Goal: Task Accomplishment & Management: Use online tool/utility

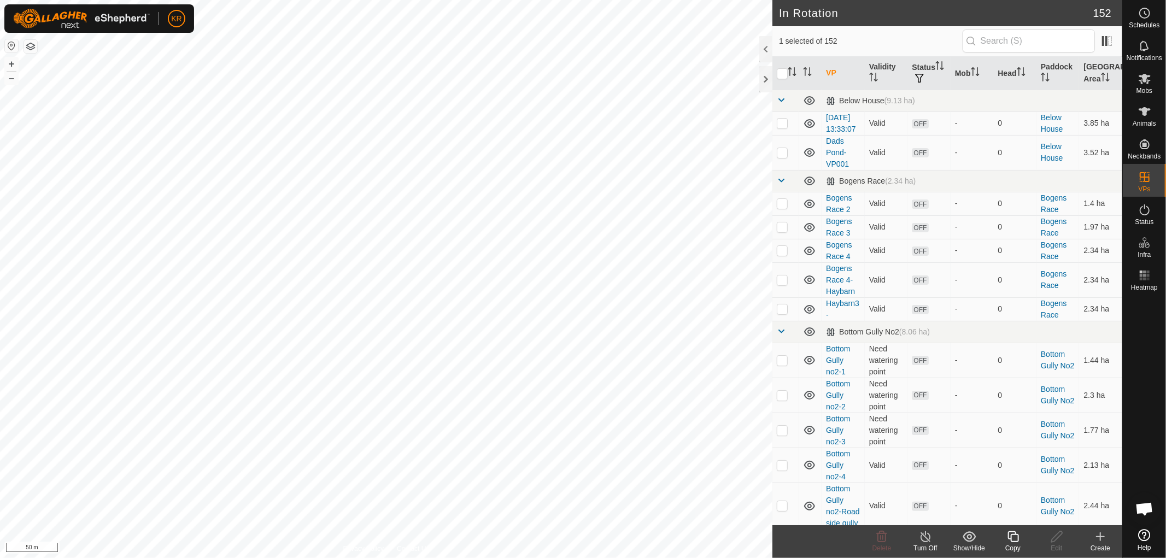
click at [1012, 544] on div "Copy" at bounding box center [1013, 549] width 44 height 10
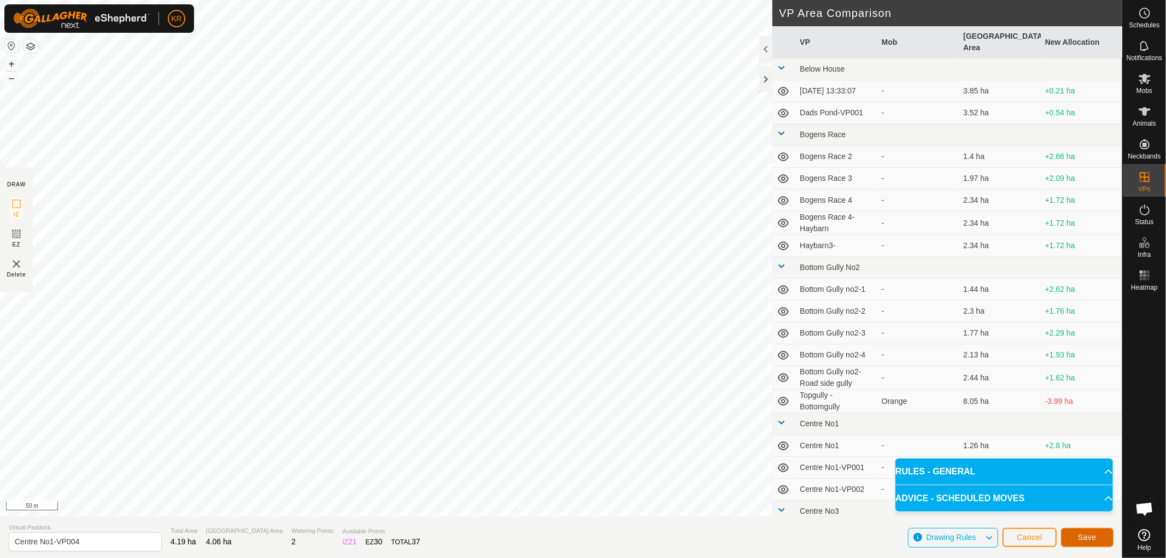
click at [1101, 535] on button "Save" at bounding box center [1087, 537] width 52 height 19
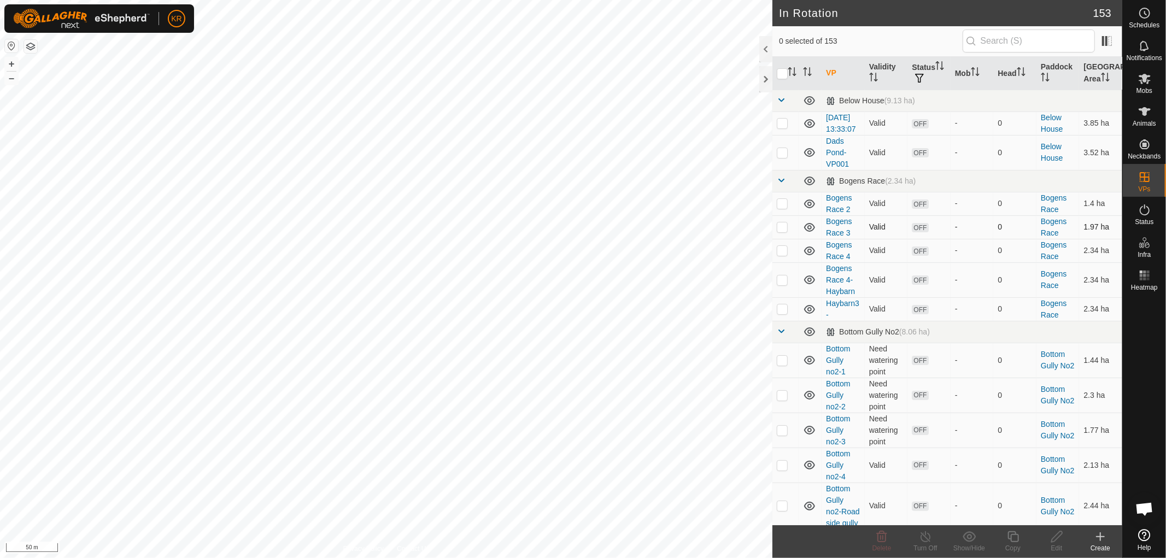
checkbox input "true"
click at [1056, 539] on icon at bounding box center [1057, 536] width 14 height 13
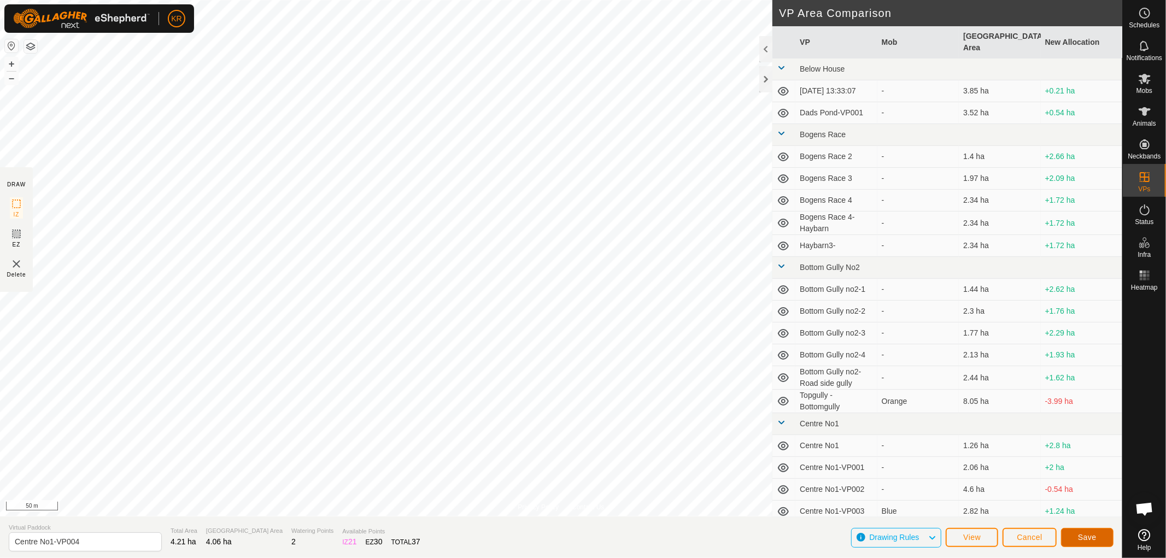
click at [1083, 534] on span "Save" at bounding box center [1087, 537] width 19 height 9
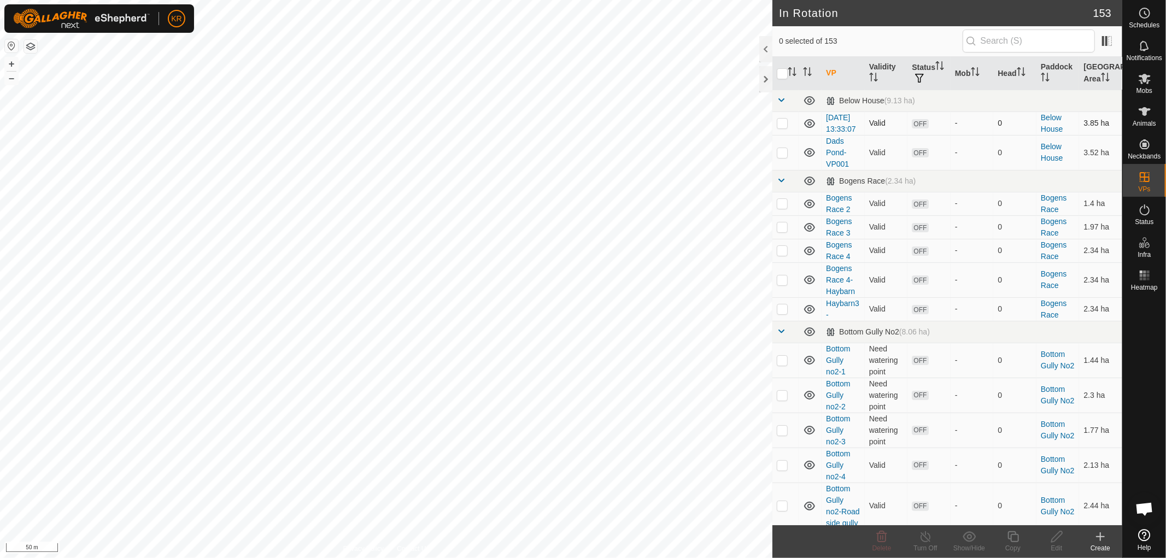
checkbox input "true"
click at [1014, 533] on icon at bounding box center [1014, 536] width 14 height 13
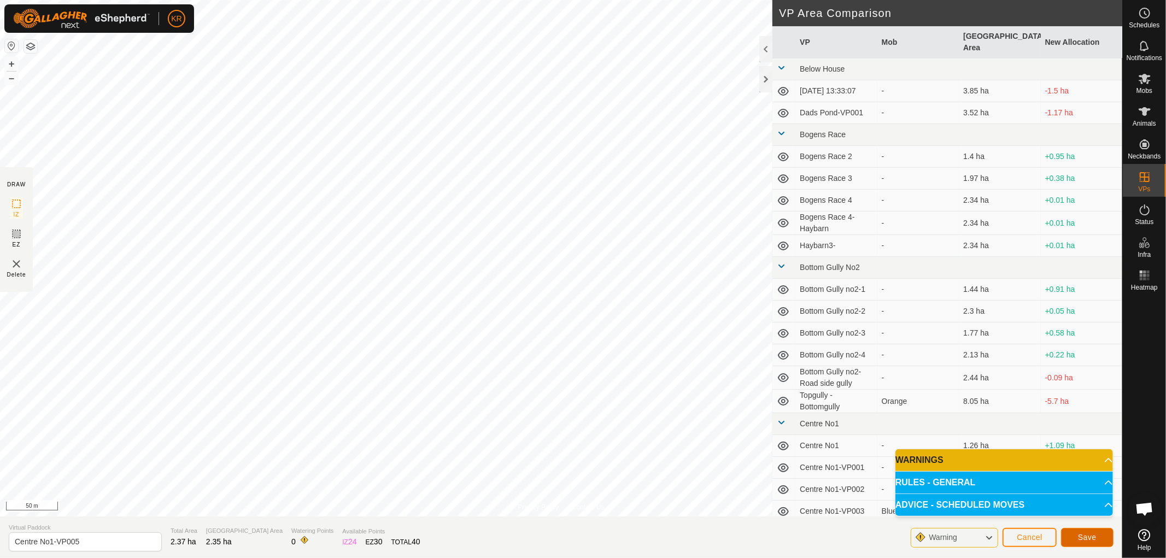
click at [1075, 536] on button "Save" at bounding box center [1087, 537] width 52 height 19
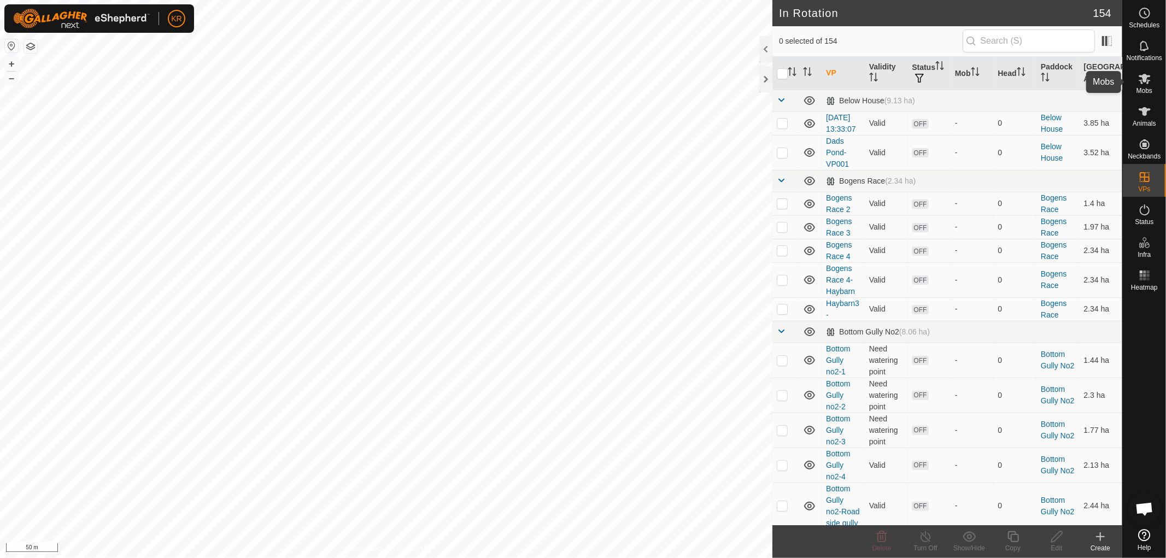
click at [1149, 84] on icon at bounding box center [1145, 78] width 13 height 13
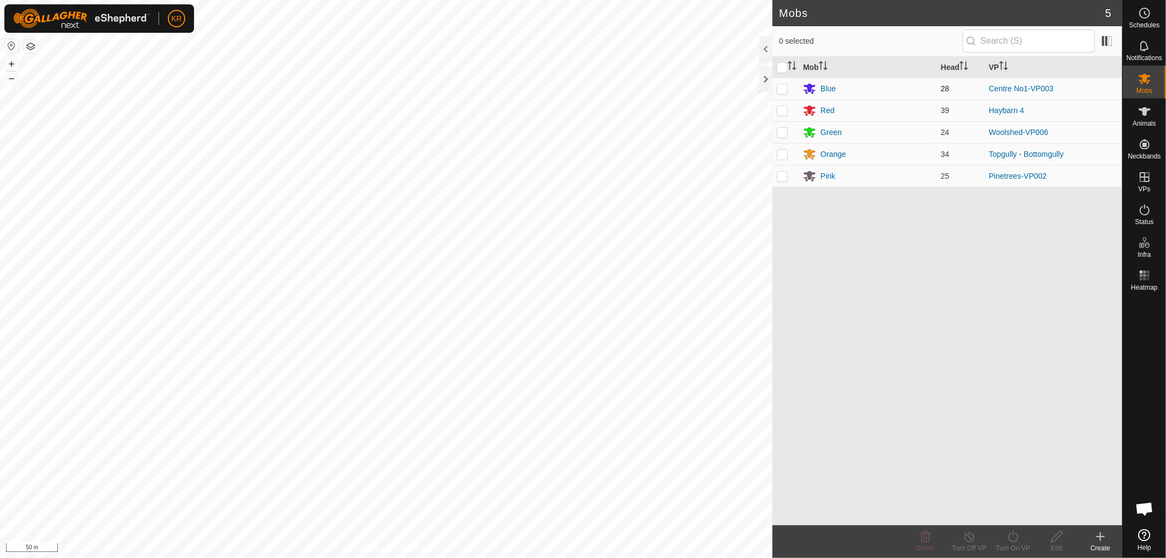
click at [780, 94] on td at bounding box center [786, 89] width 26 height 22
checkbox input "true"
click at [1009, 540] on icon at bounding box center [1014, 536] width 14 height 13
click at [1012, 515] on link "Now" at bounding box center [1046, 513] width 108 height 22
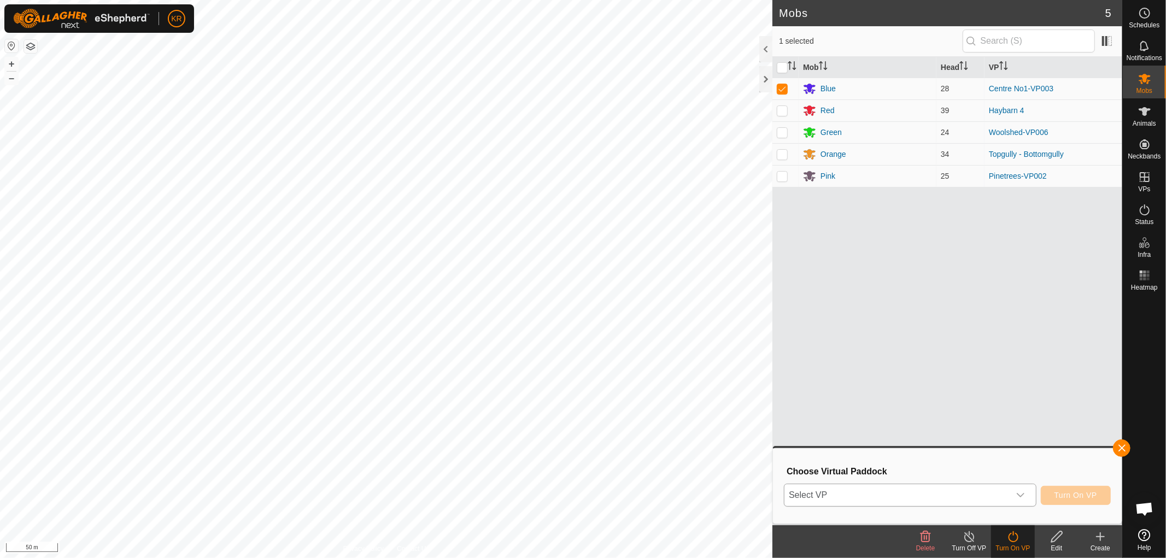
click at [1019, 491] on icon "dropdown trigger" at bounding box center [1021, 495] width 9 height 9
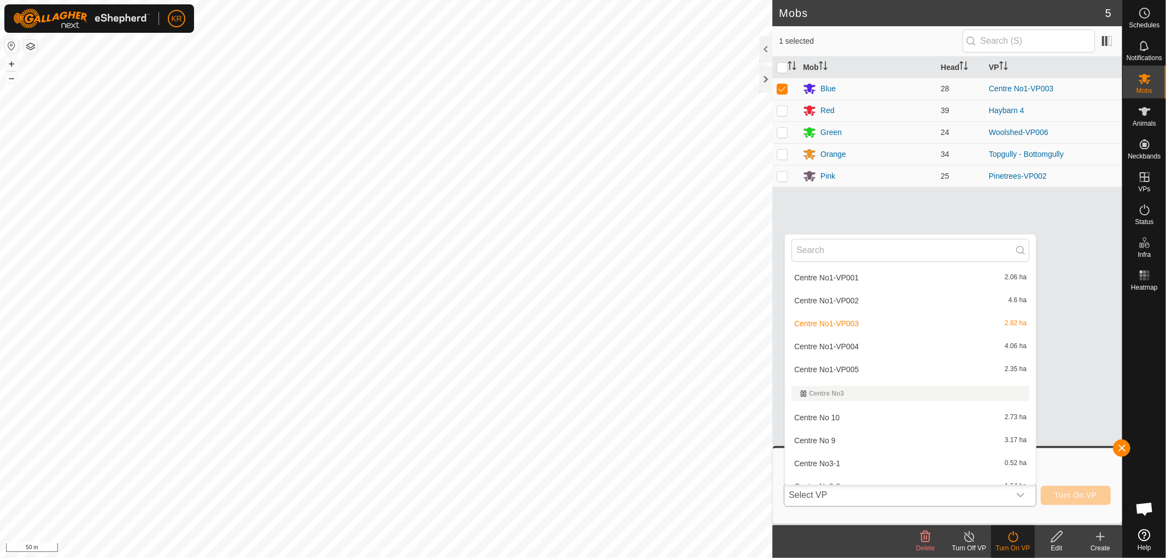
scroll to position [422, 0]
click at [869, 346] on li "Centre No1-VP004 4.06 ha" at bounding box center [910, 346] width 251 height 22
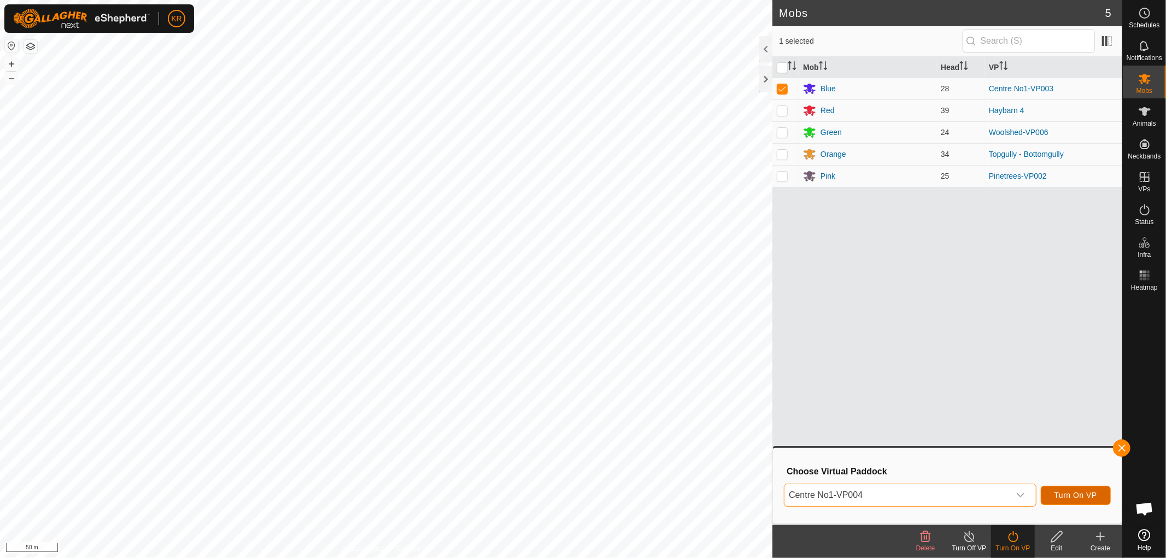
click at [1081, 495] on span "Turn On VP" at bounding box center [1076, 495] width 43 height 9
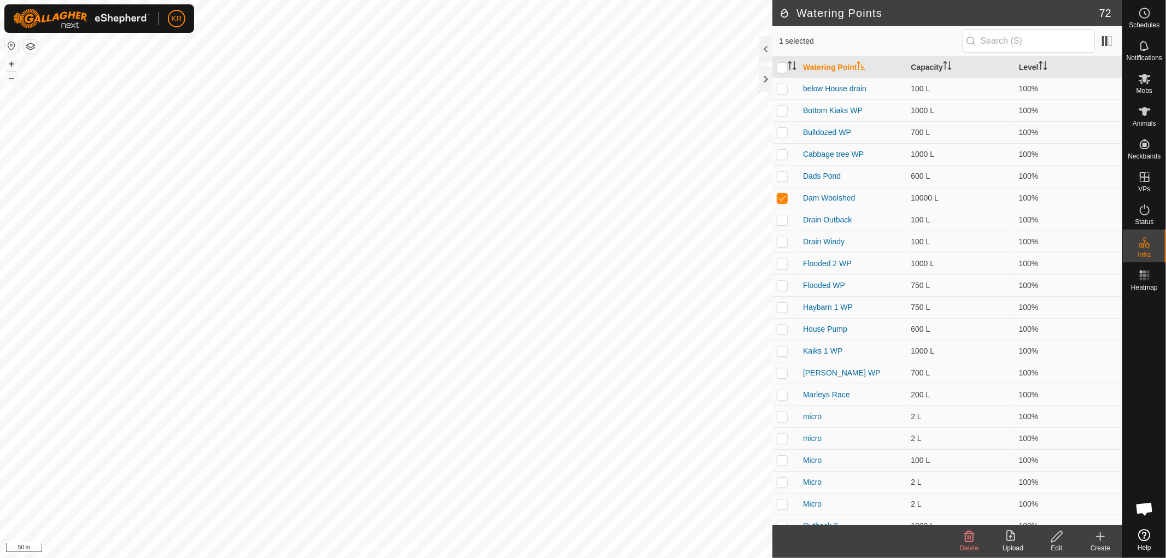
click at [1100, 536] on icon at bounding box center [1100, 536] width 13 height 13
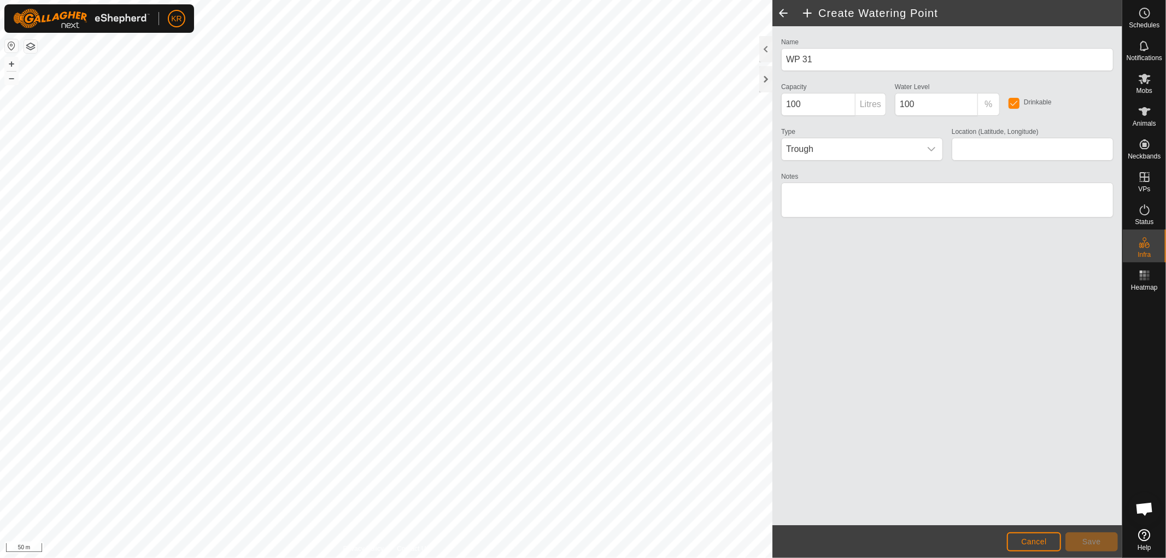
click at [783, 11] on span at bounding box center [784, 13] width 22 height 26
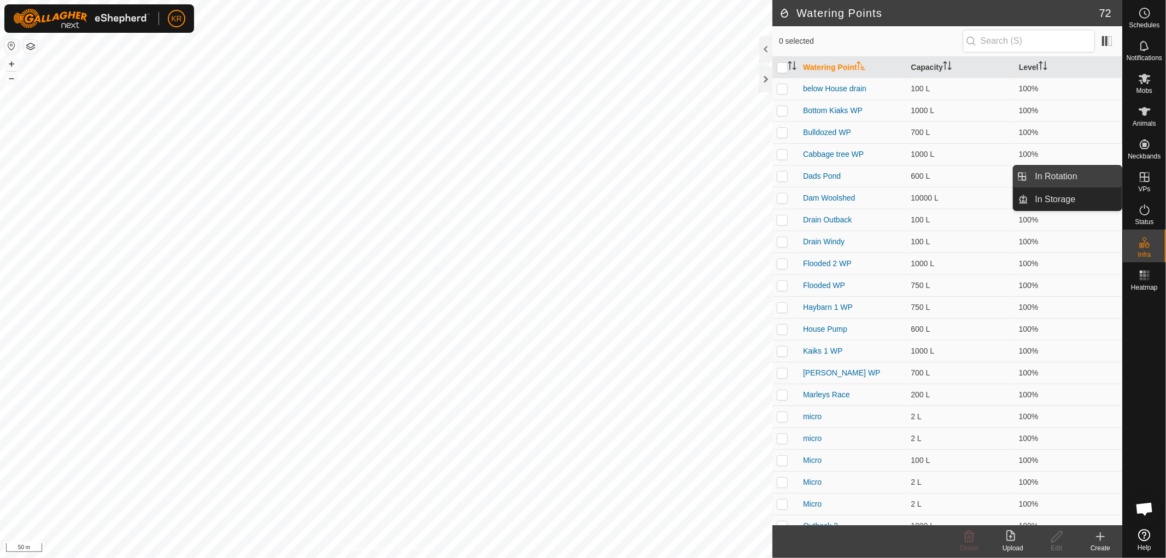
click at [1067, 171] on link "In Rotation" at bounding box center [1076, 177] width 94 height 22
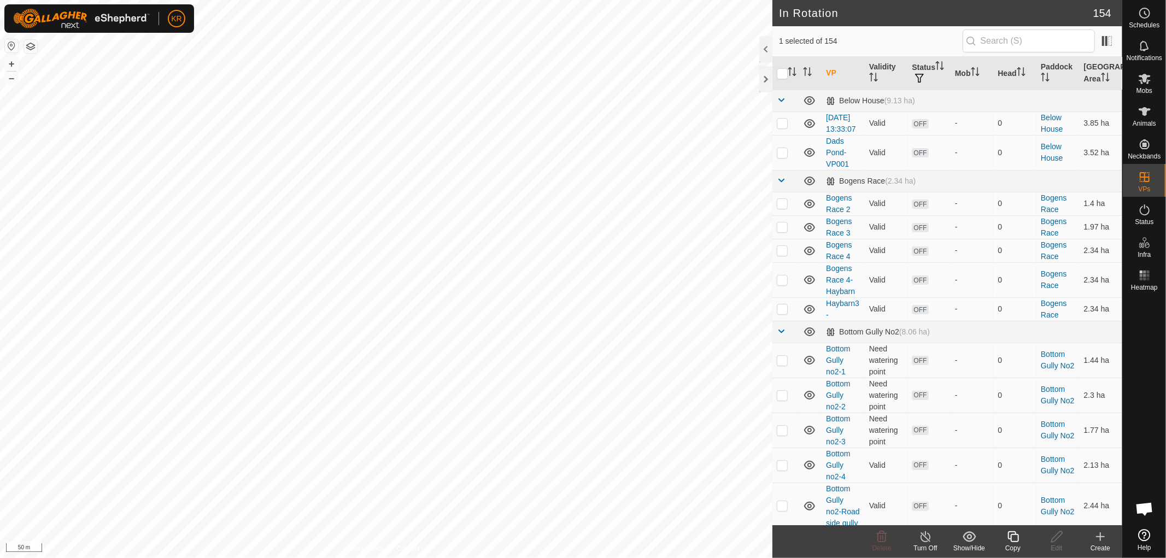
click at [1102, 535] on icon at bounding box center [1100, 536] width 13 height 13
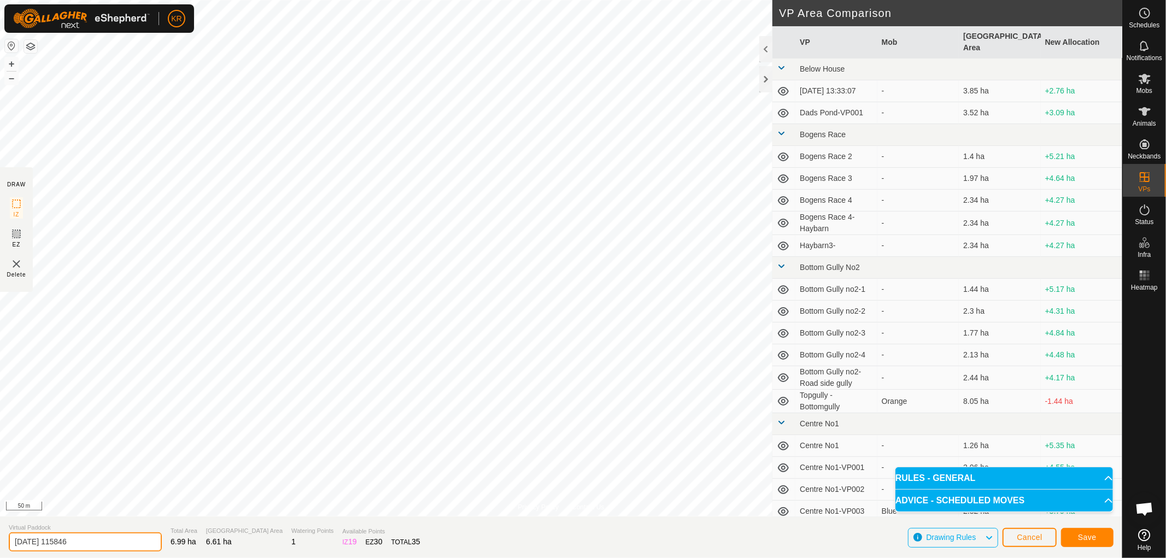
click at [87, 540] on input "[DATE] 115846" at bounding box center [85, 542] width 153 height 19
type input "2"
type input "Wooshed Final"
click at [1083, 532] on button "Save" at bounding box center [1087, 537] width 52 height 19
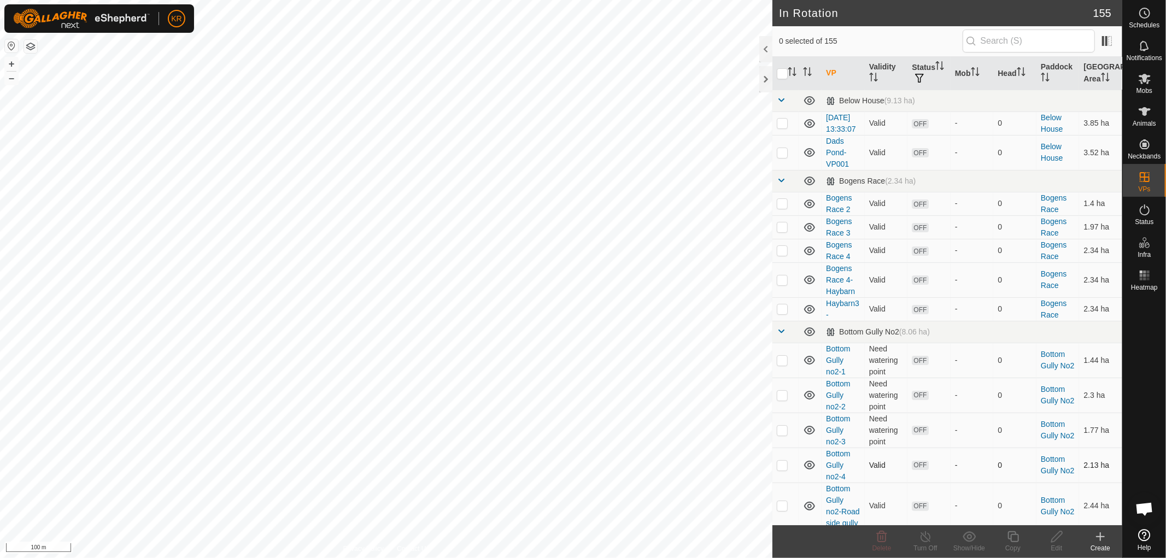
checkbox input "true"
click at [1060, 540] on icon at bounding box center [1057, 536] width 14 height 13
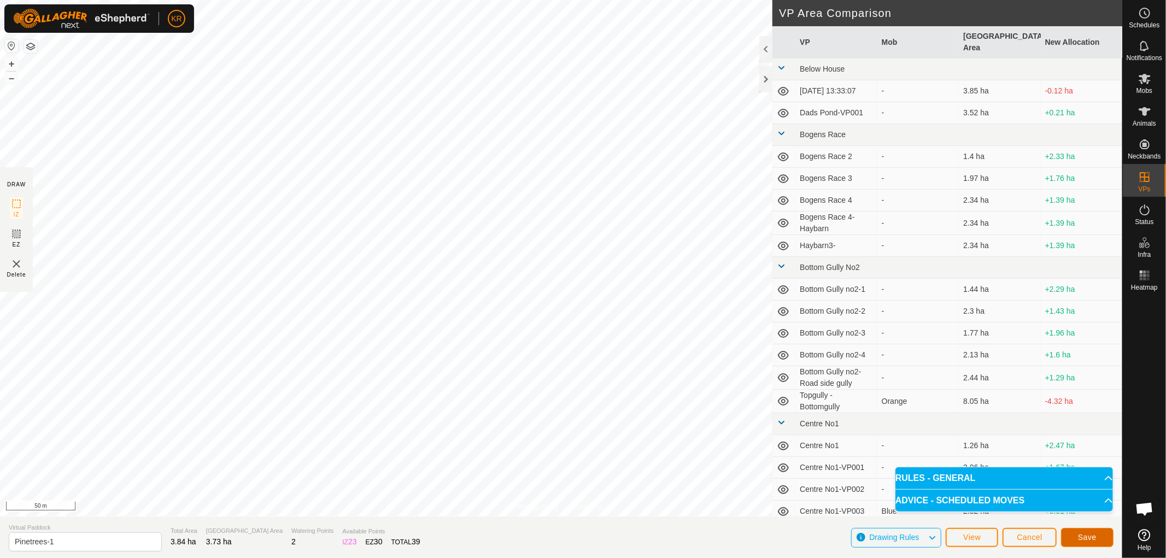
click at [1083, 534] on span "Save" at bounding box center [1087, 537] width 19 height 9
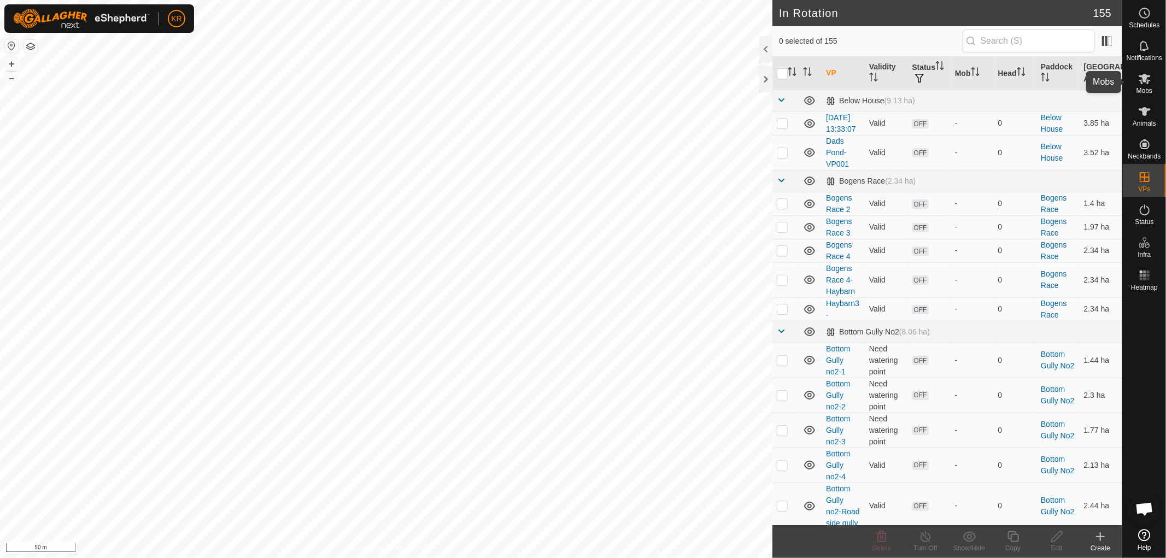
click at [1145, 80] on icon at bounding box center [1145, 79] width 12 height 10
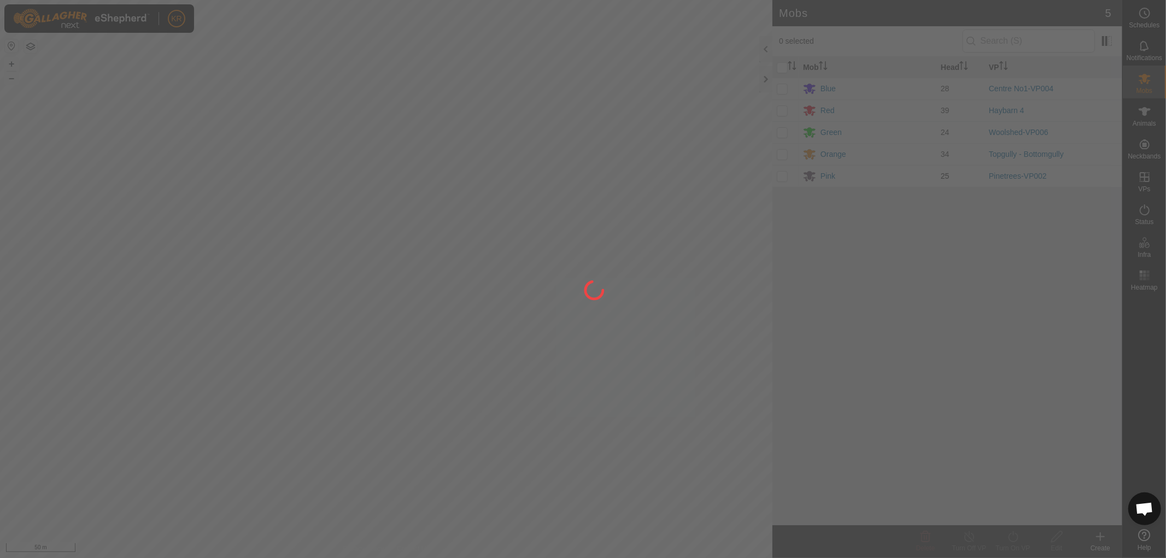
click at [780, 180] on div at bounding box center [583, 279] width 1166 height 558
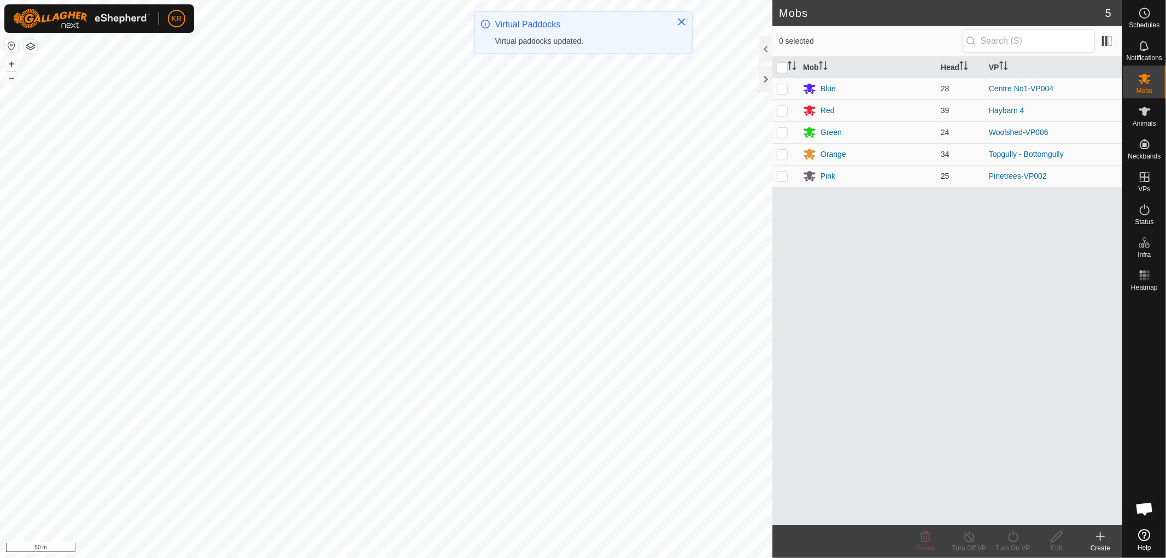
click at [779, 174] on p-checkbox at bounding box center [782, 176] width 11 height 9
checkbox input "true"
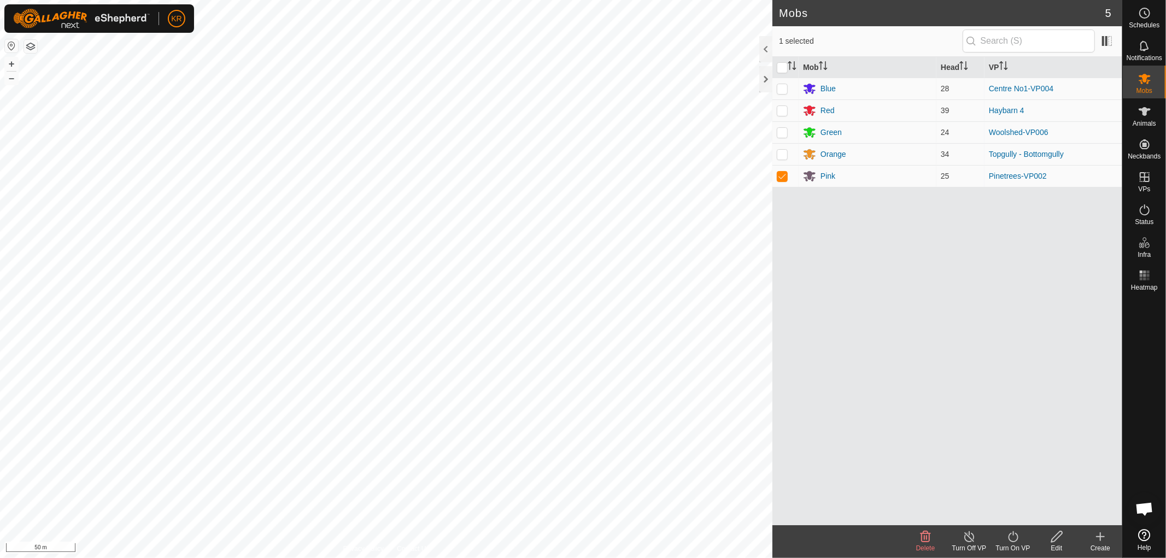
click at [1014, 538] on icon at bounding box center [1014, 536] width 14 height 13
click at [1014, 510] on link "Now" at bounding box center [1046, 513] width 108 height 22
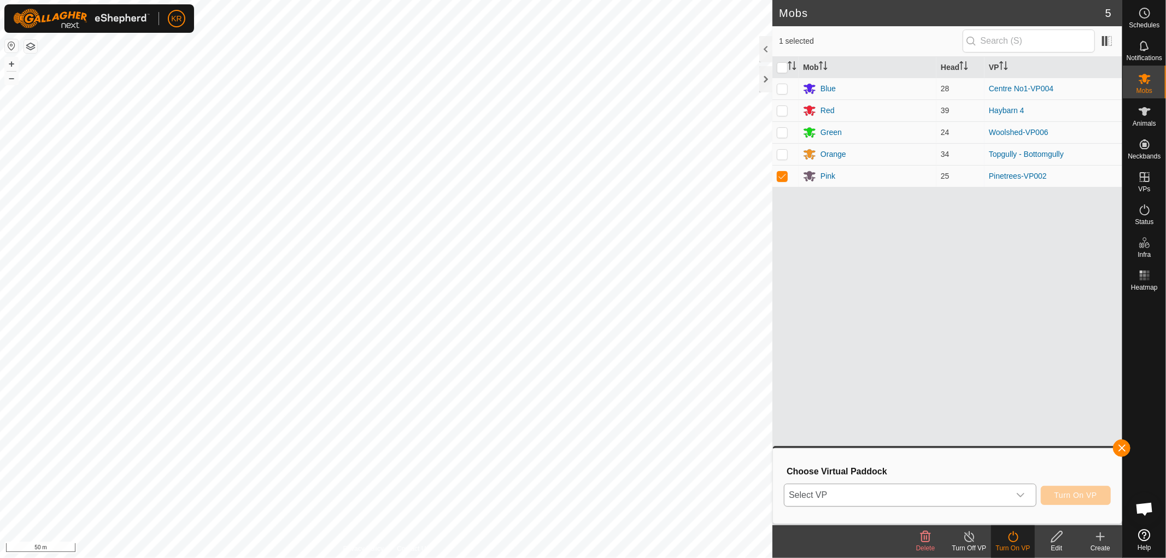
click at [1017, 491] on icon "dropdown trigger" at bounding box center [1021, 495] width 9 height 9
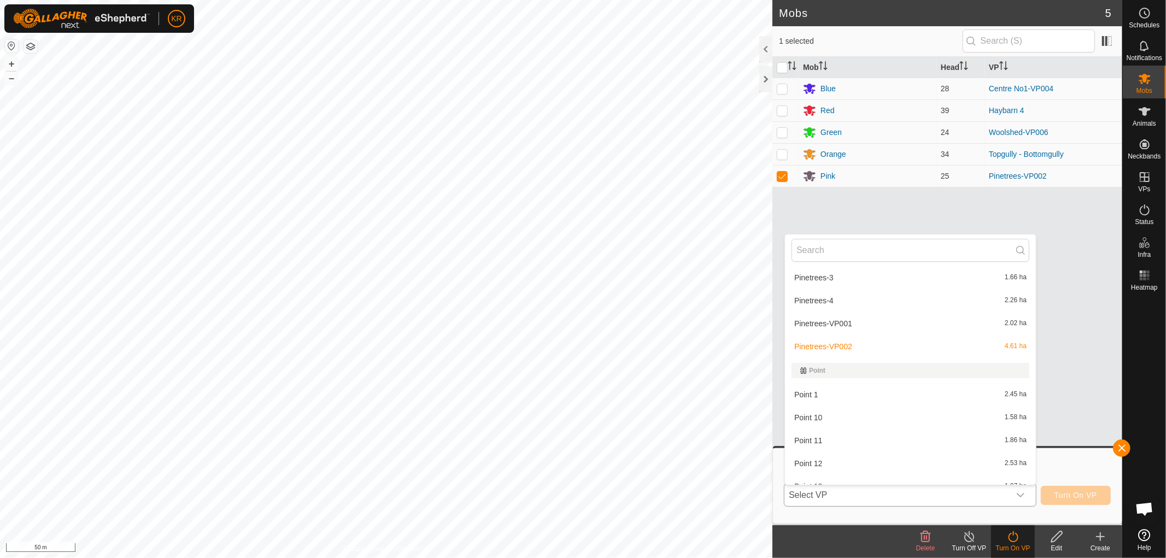
scroll to position [3519, 0]
click at [942, 430] on li "Point 11 1.86 ha" at bounding box center [910, 441] width 251 height 22
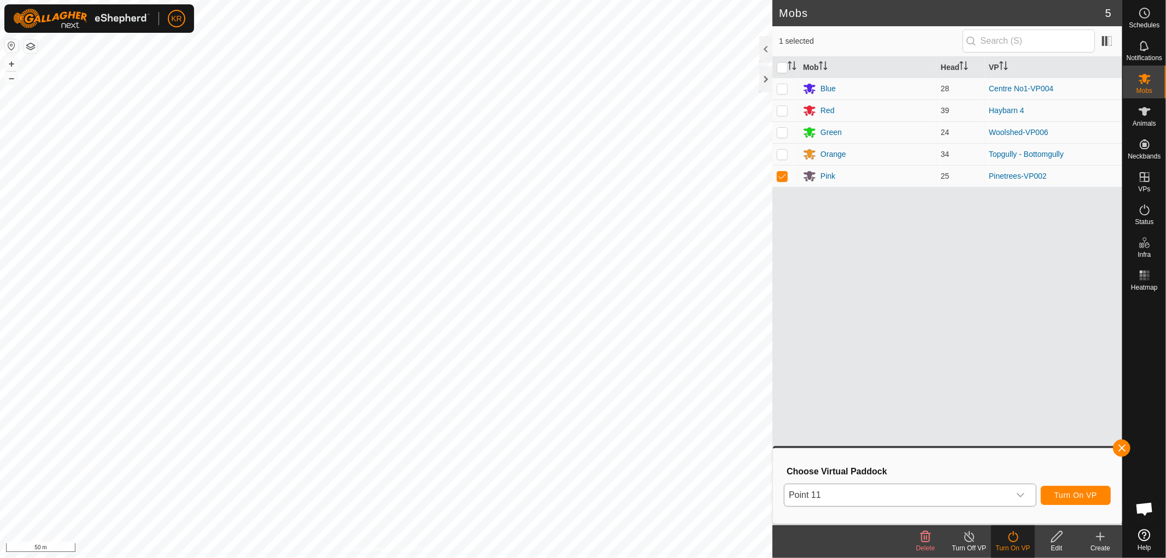
click at [1022, 496] on icon "dropdown trigger" at bounding box center [1021, 495] width 9 height 9
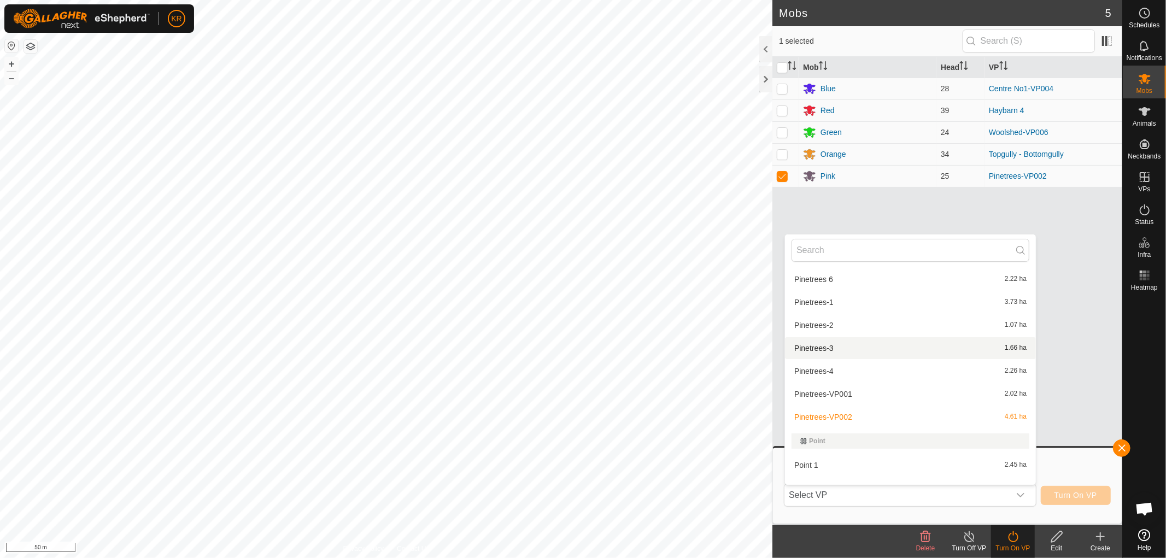
scroll to position [3449, 0]
click at [837, 293] on li "Pinetrees-1 3.73 ha" at bounding box center [910, 303] width 251 height 22
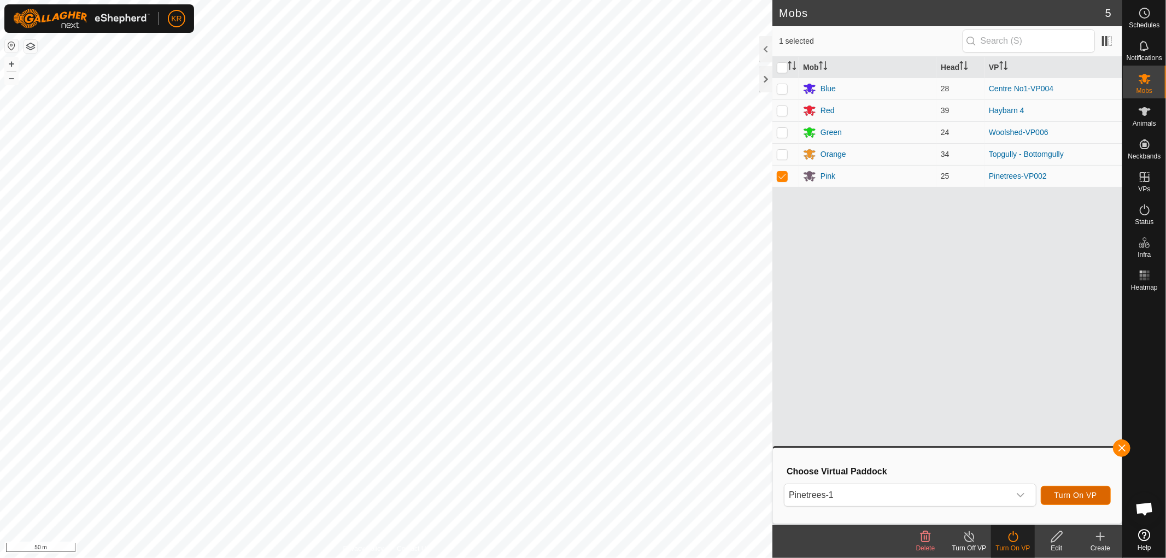
click at [1089, 495] on span "Turn On VP" at bounding box center [1076, 495] width 43 height 9
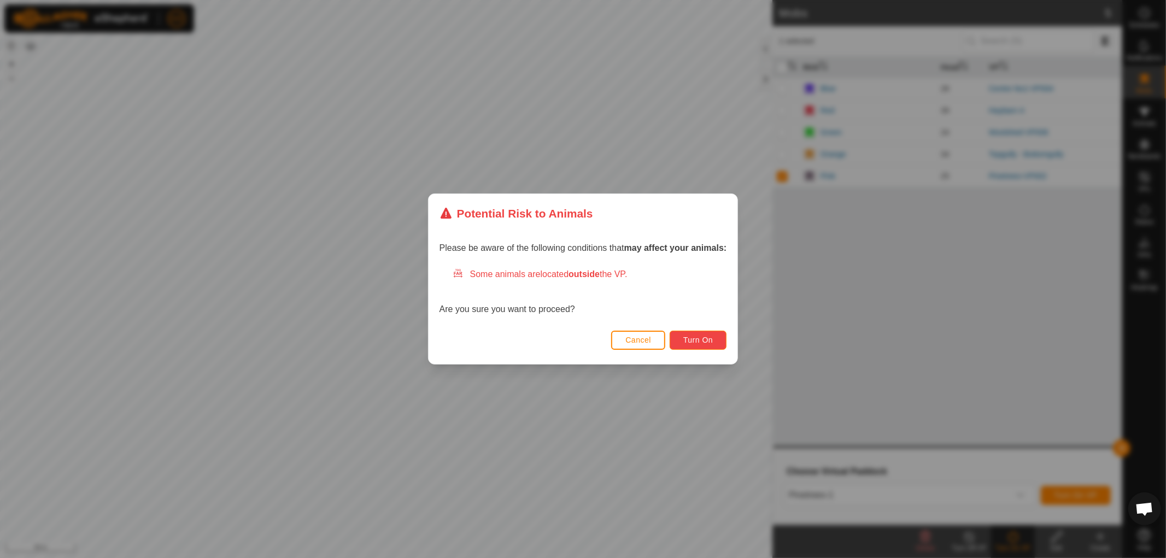
click at [713, 337] on span "Turn On" at bounding box center [699, 340] width 30 height 9
